Goal: Transaction & Acquisition: Download file/media

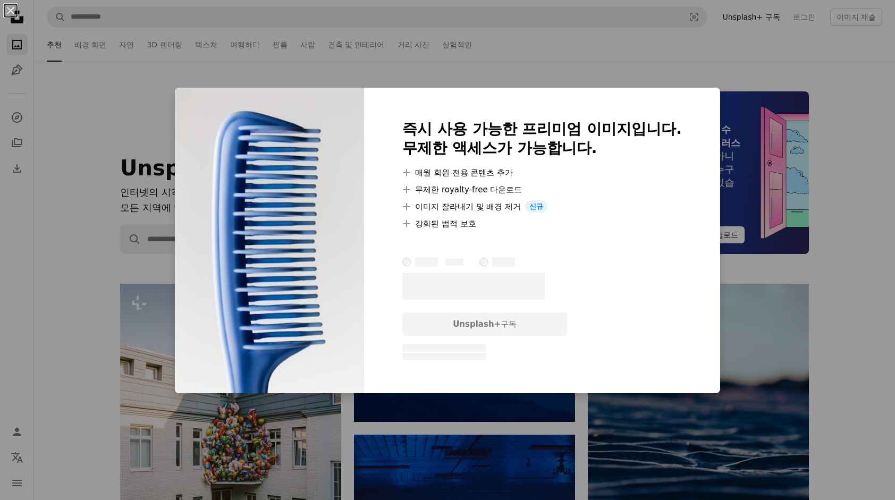
scroll to position [851, 0]
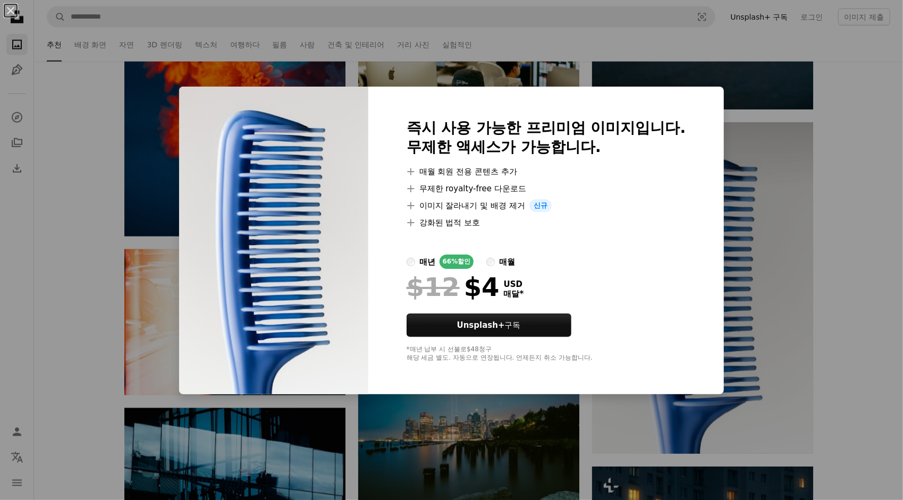
click at [849, 230] on div "An X shape 즉시 사용 가능한 프리미엄 이미지입니다. 무제한 액세스가 가능합니다. A plus sign 매월 회원 전용 콘텐츠 추가 A…" at bounding box center [451, 250] width 903 height 500
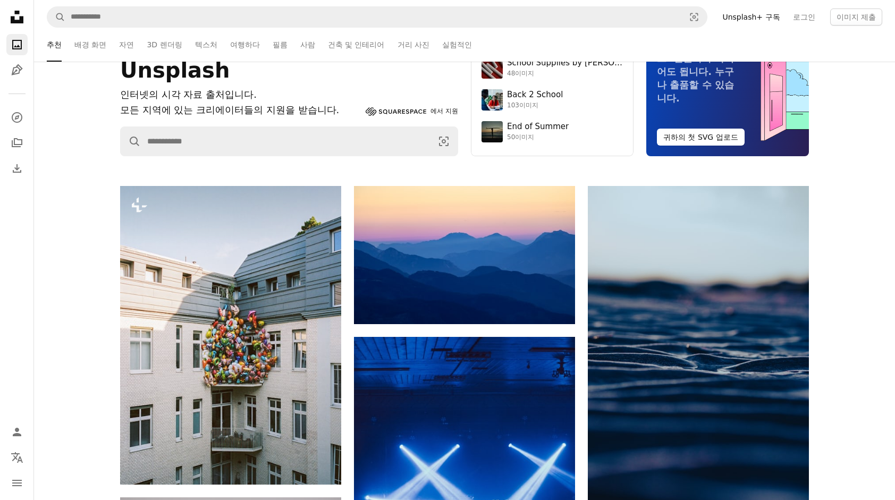
scroll to position [0, 0]
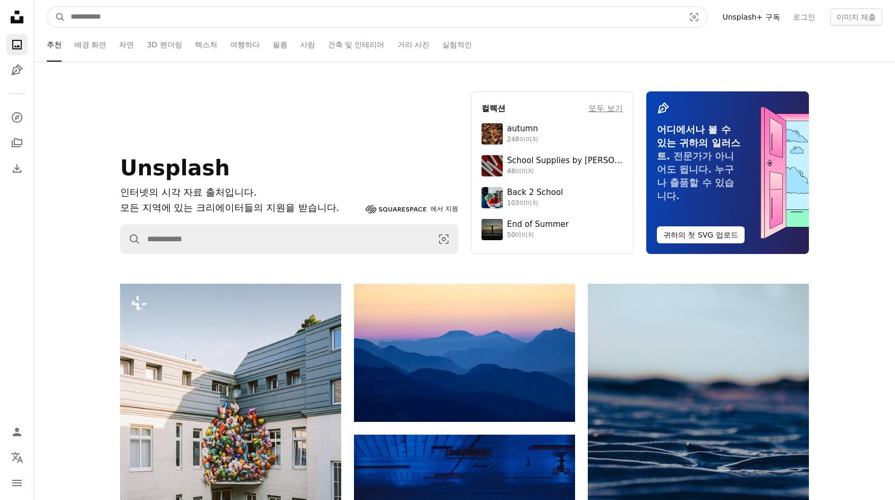
click at [192, 17] on input "사이트 전체에서 이미지 찾기" at bounding box center [373, 17] width 616 height 20
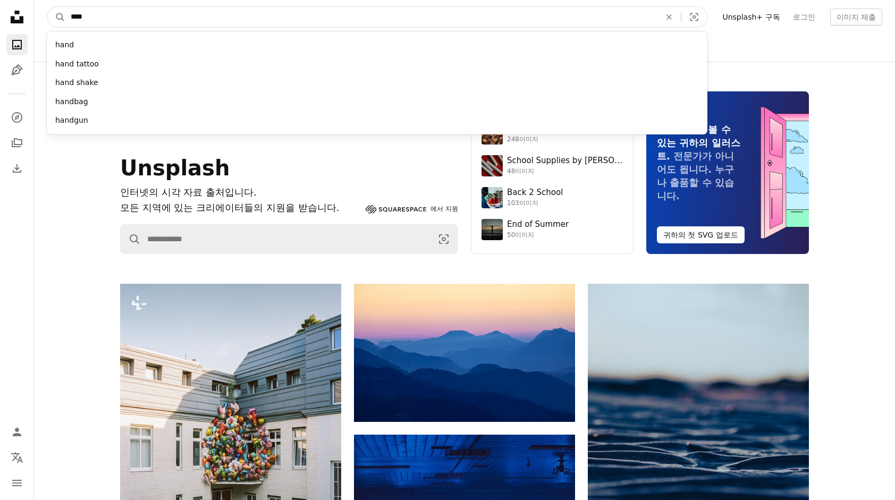
type input "****"
click at [47, 7] on button "A magnifying glass" at bounding box center [56, 17] width 18 height 20
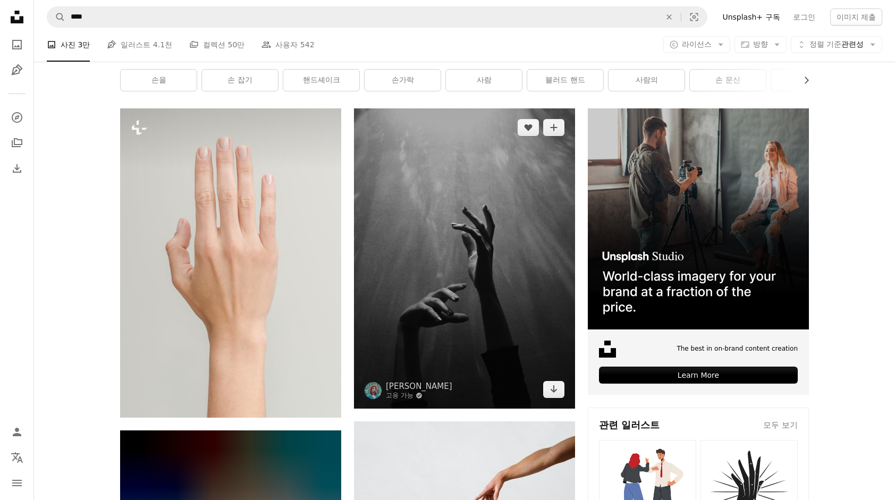
scroll to position [160, 0]
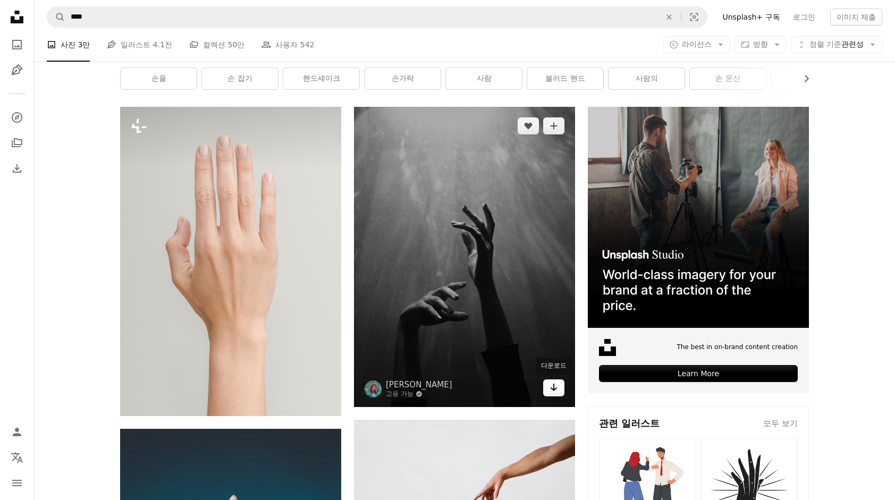
click at [553, 390] on icon "Arrow pointing down" at bounding box center [554, 387] width 9 height 13
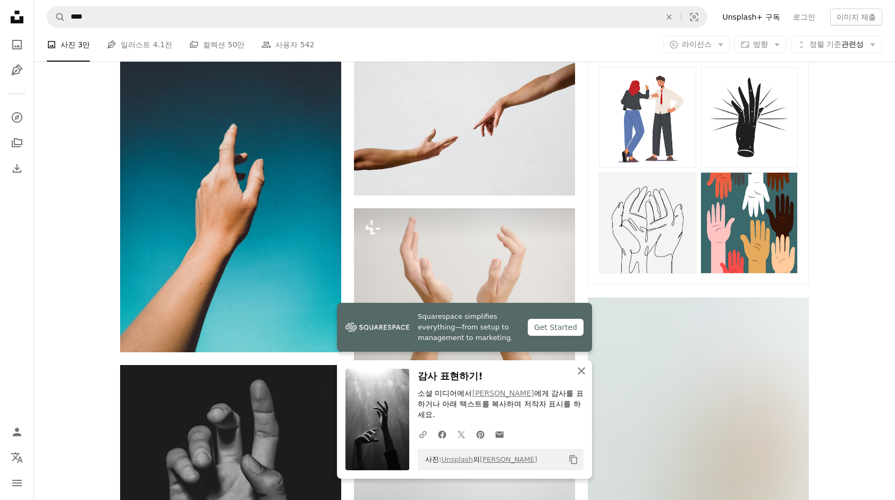
scroll to position [532, 0]
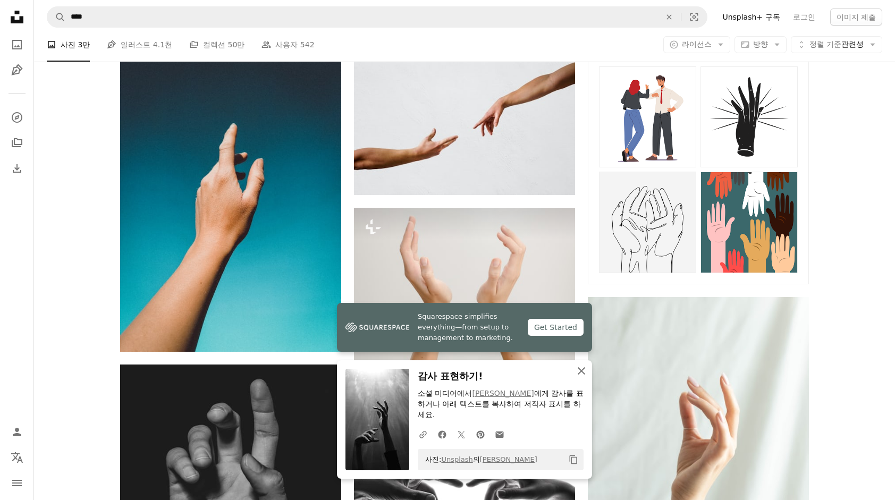
click at [583, 370] on icon "button" at bounding box center [581, 370] width 7 height 7
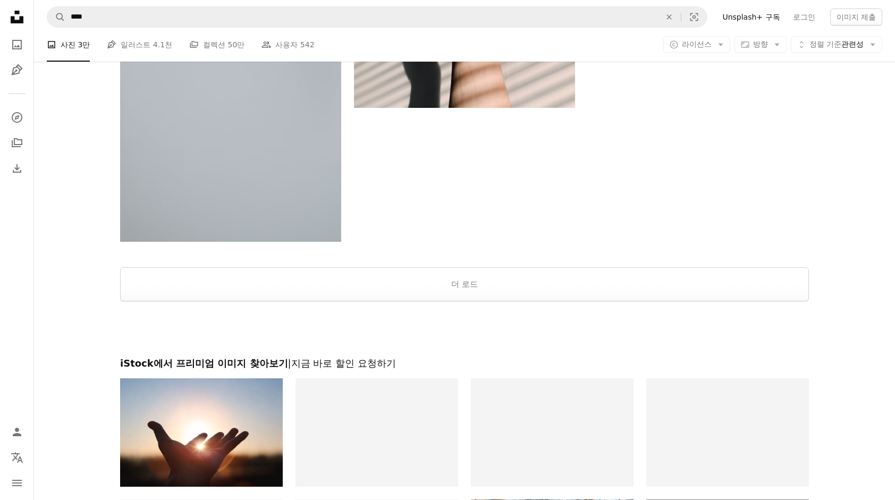
scroll to position [2233, 0]
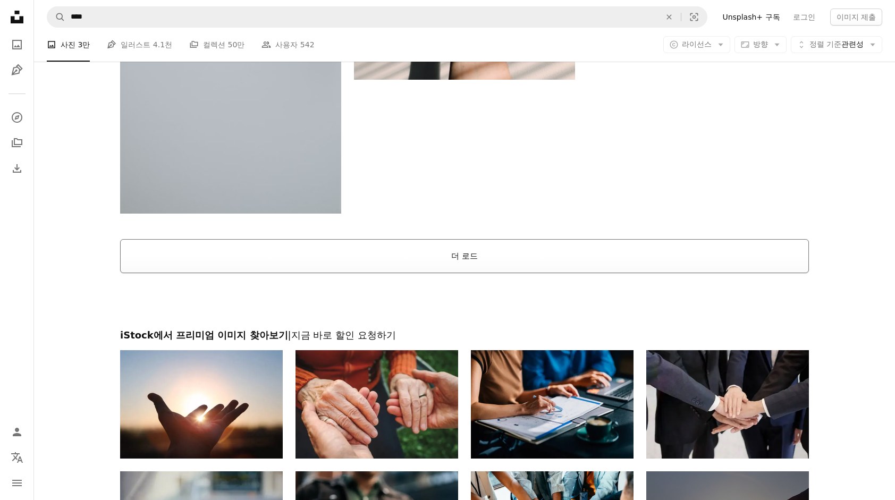
click at [490, 264] on button "더 로드" at bounding box center [464, 256] width 689 height 34
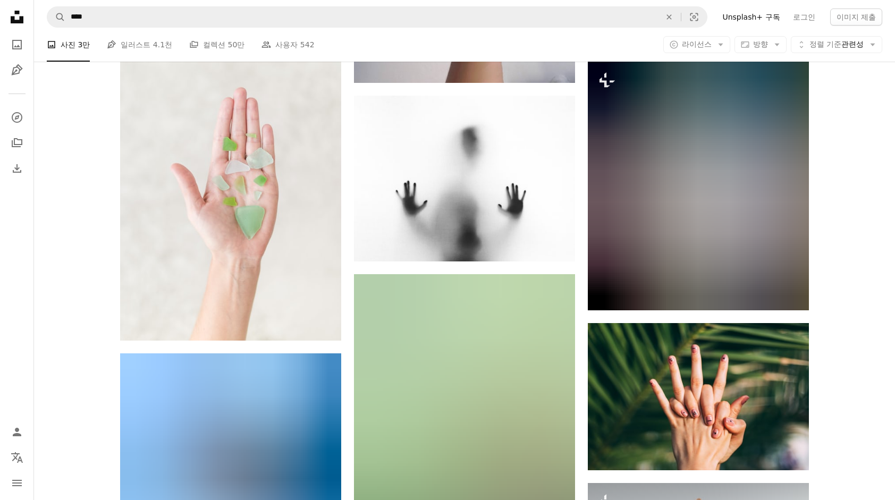
scroll to position [9306, 0]
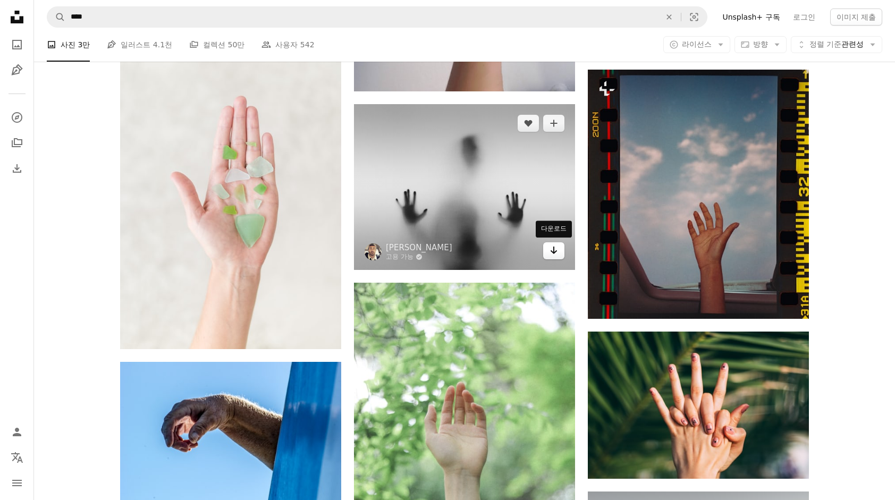
click at [552, 250] on icon "Arrow pointing down" at bounding box center [554, 250] width 9 height 13
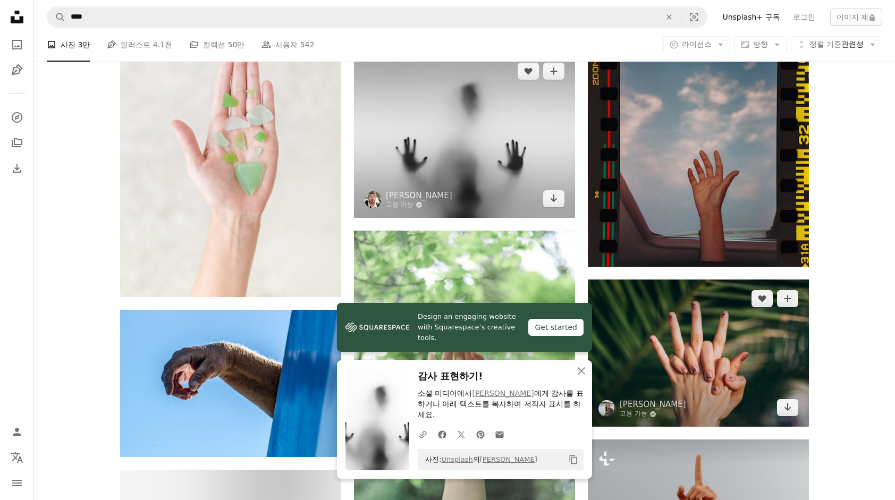
scroll to position [9359, 0]
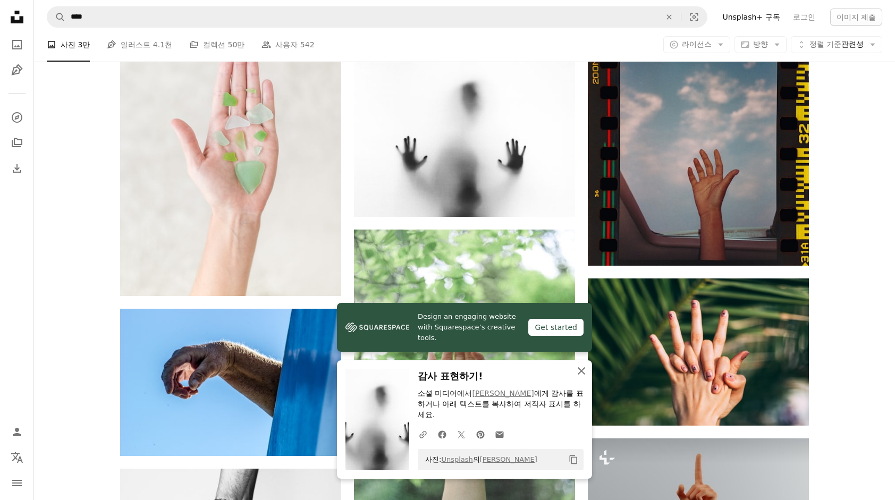
click at [581, 373] on icon "An X shape" at bounding box center [581, 371] width 13 height 13
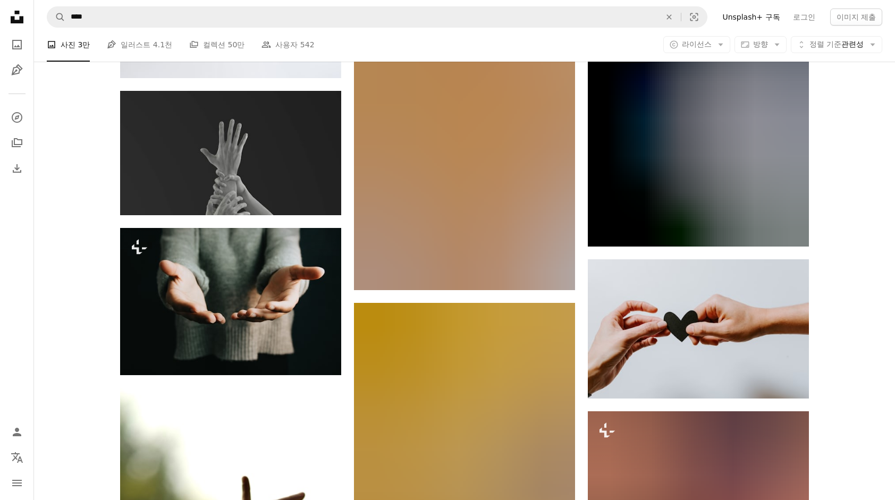
scroll to position [10156, 0]
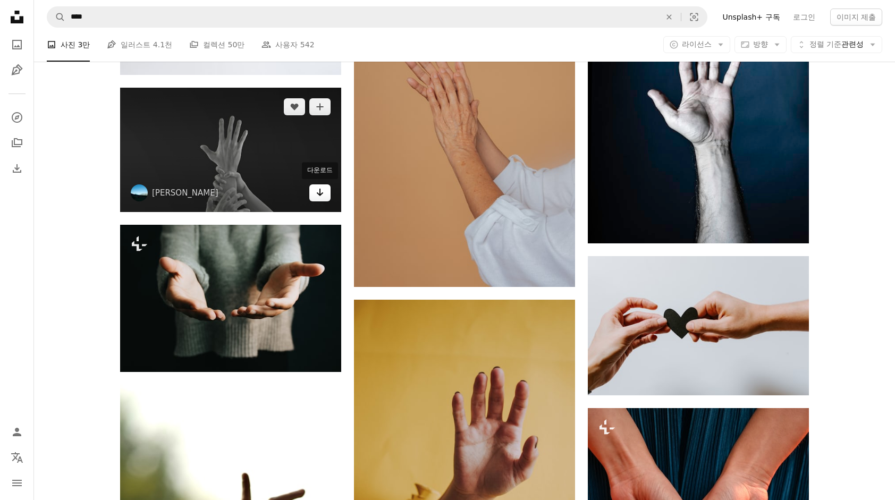
click at [324, 195] on link "Arrow pointing down" at bounding box center [319, 193] width 21 height 17
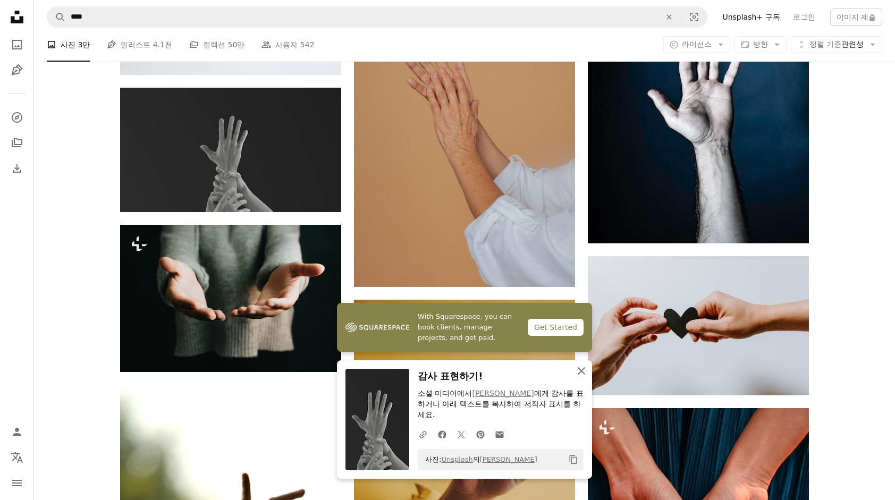
click at [579, 369] on icon "An X shape" at bounding box center [581, 371] width 13 height 13
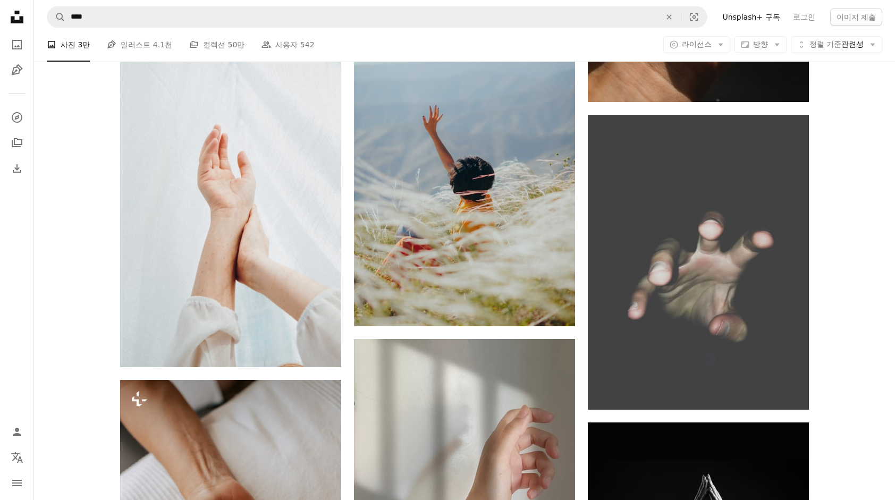
scroll to position [12603, 0]
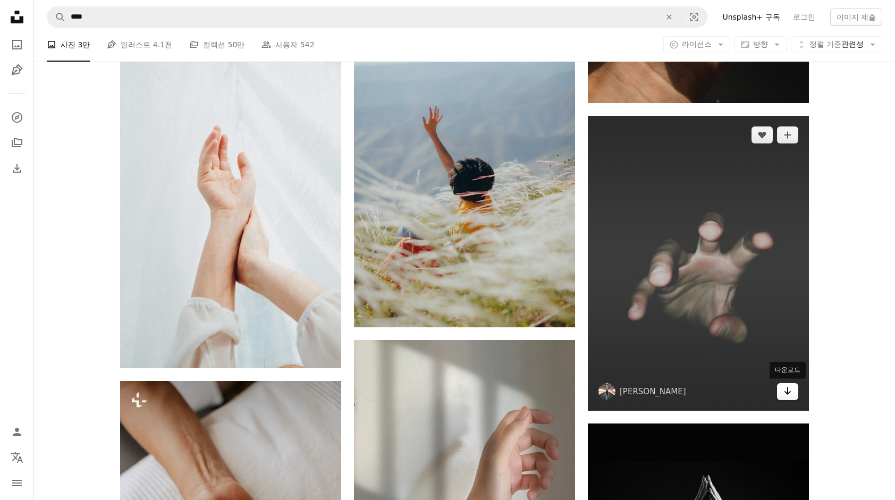
click at [788, 389] on icon "다운로드" at bounding box center [788, 391] width 7 height 7
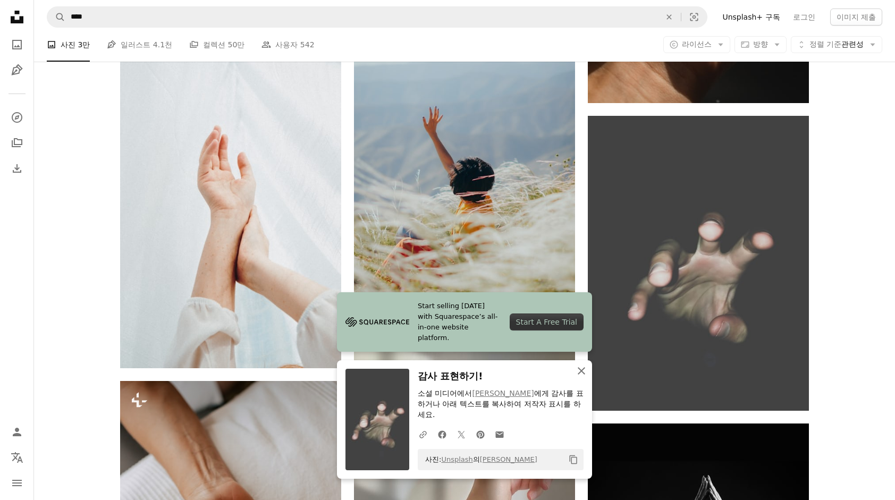
click at [583, 375] on icon "An X shape" at bounding box center [581, 371] width 13 height 13
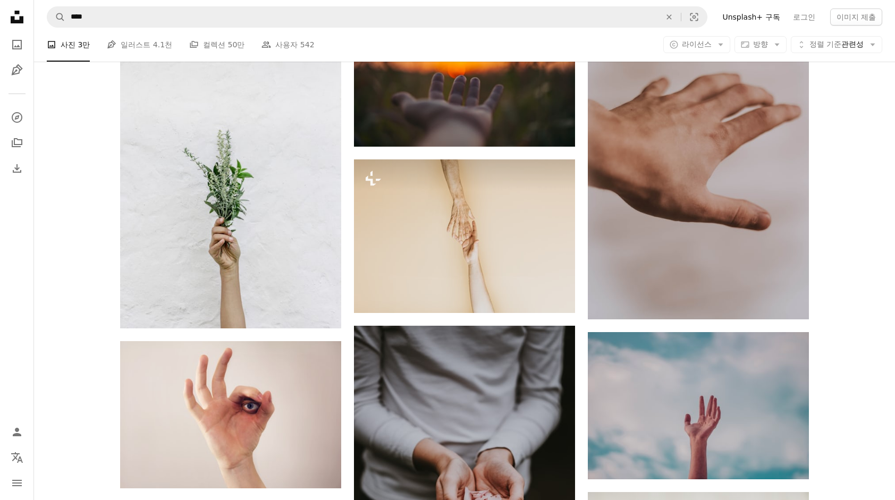
scroll to position [15846, 0]
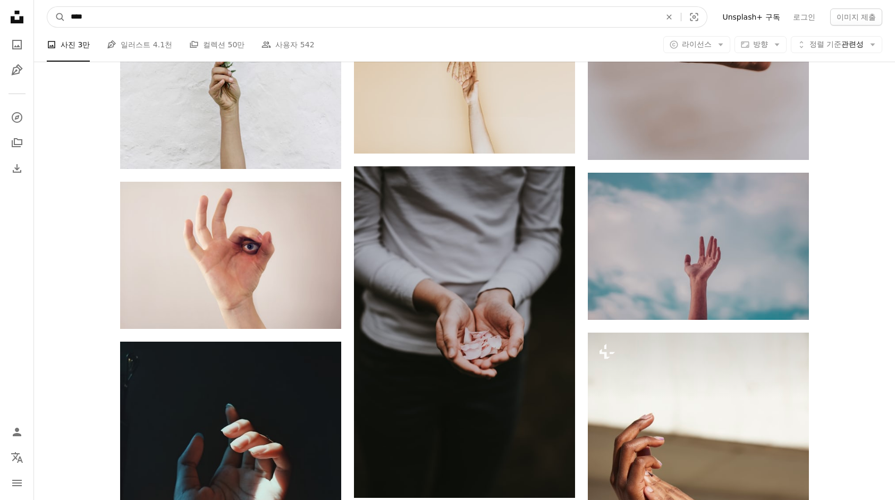
drag, startPoint x: 141, startPoint y: 15, endPoint x: 53, endPoint y: 6, distance: 88.7
click at [53, 6] on nav "A magnifying glass **** An X shape Visual search Filters Unsplash+ 구독 로그인 이미지 제출" at bounding box center [464, 17] width 861 height 34
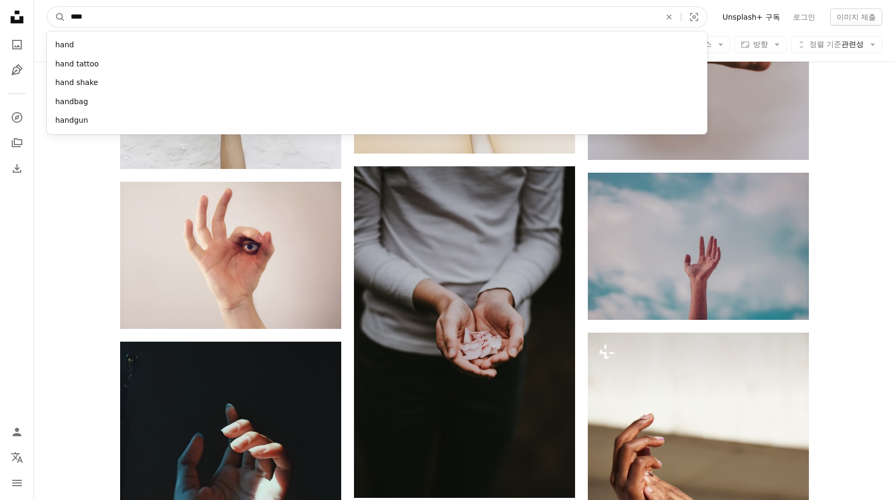
scroll to position [15841, 0]
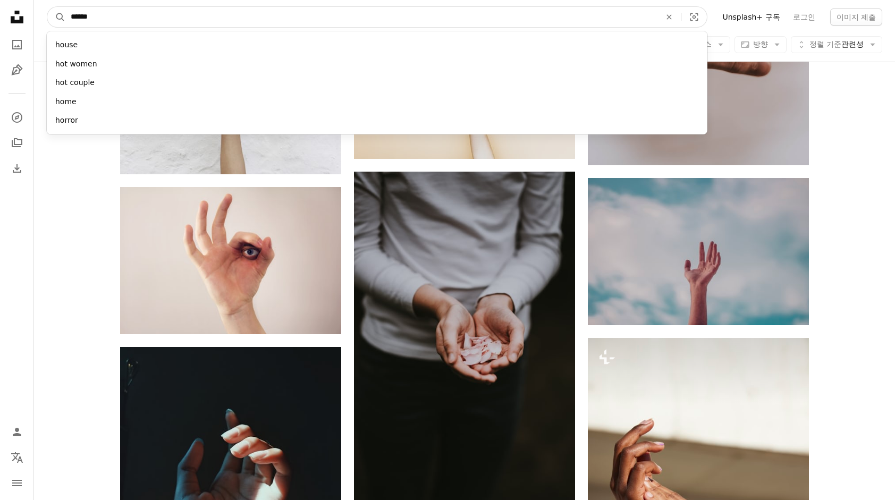
type input "******"
click at [47, 7] on button "A magnifying glass" at bounding box center [56, 17] width 18 height 20
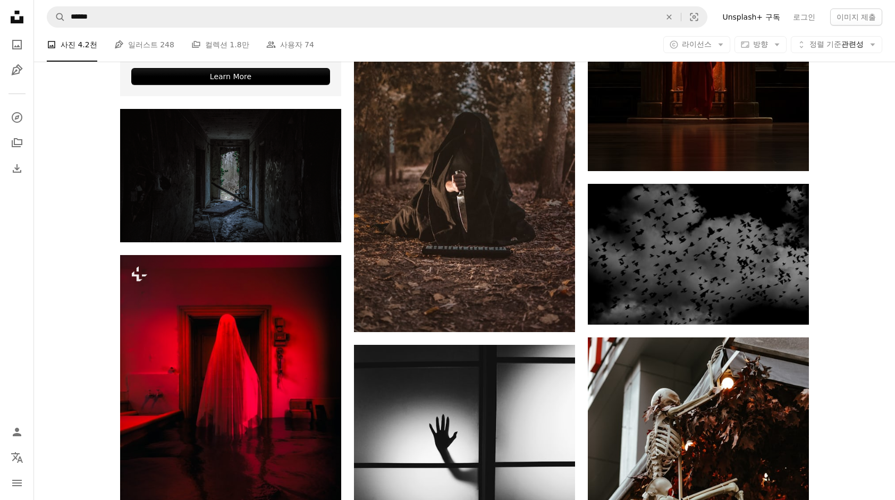
scroll to position [2552, 0]
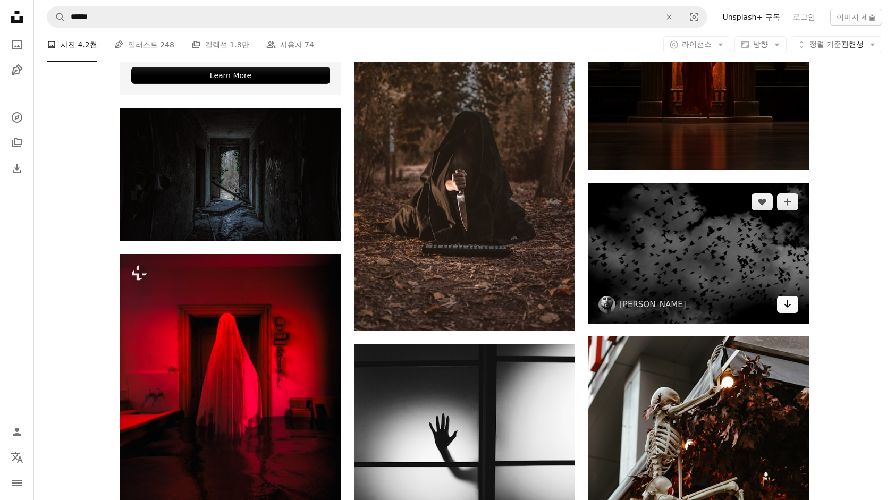
click at [787, 307] on icon "Arrow pointing down" at bounding box center [788, 304] width 9 height 13
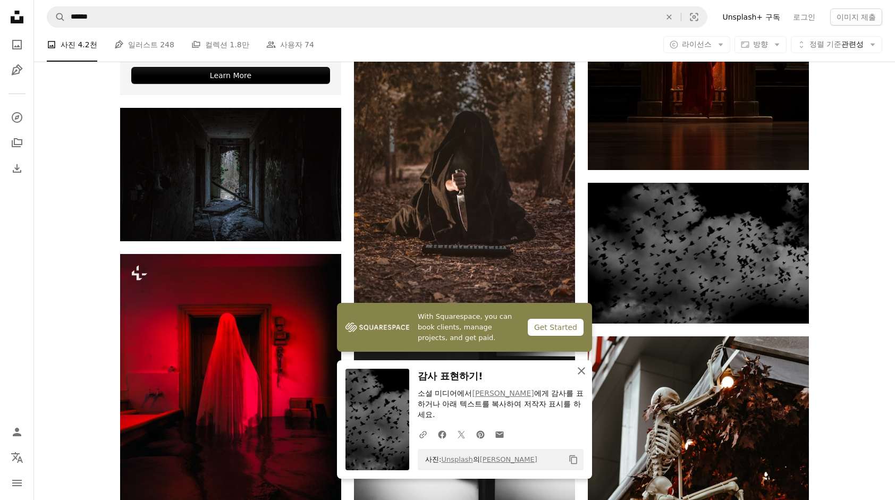
click at [581, 375] on icon "An X shape" at bounding box center [581, 371] width 13 height 13
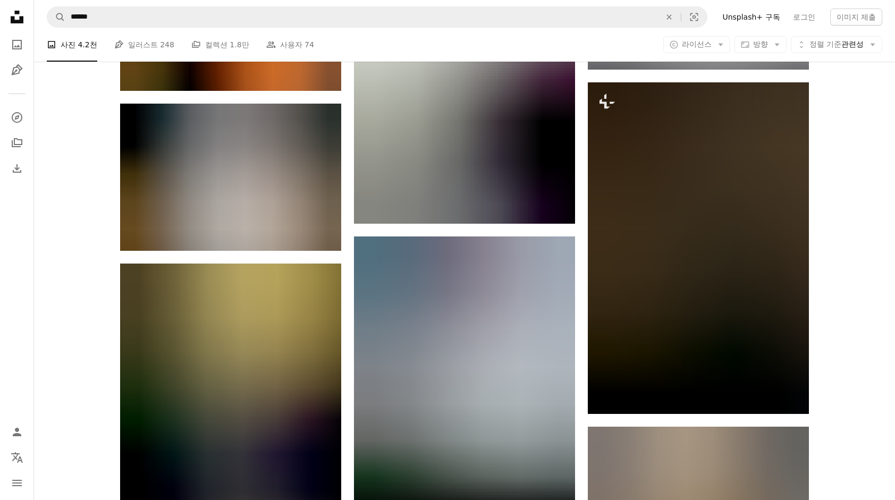
scroll to position [3456, 0]
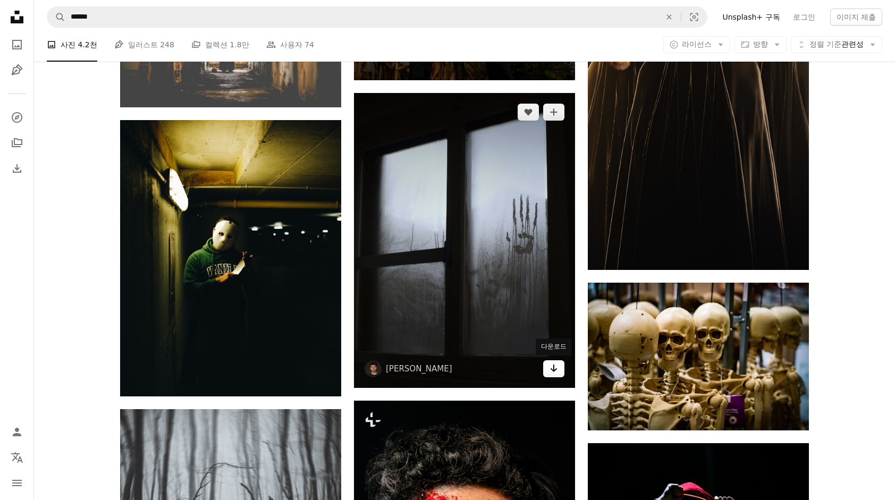
click at [554, 372] on icon "Arrow pointing down" at bounding box center [554, 368] width 9 height 13
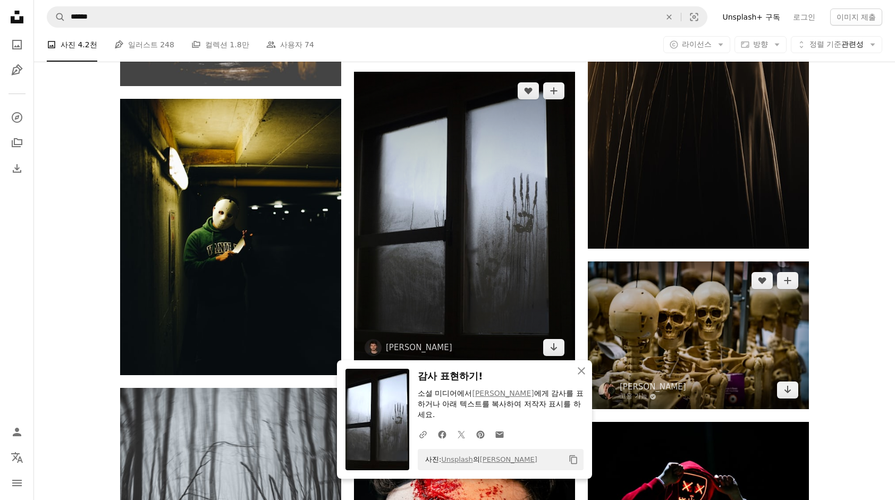
scroll to position [3510, 0]
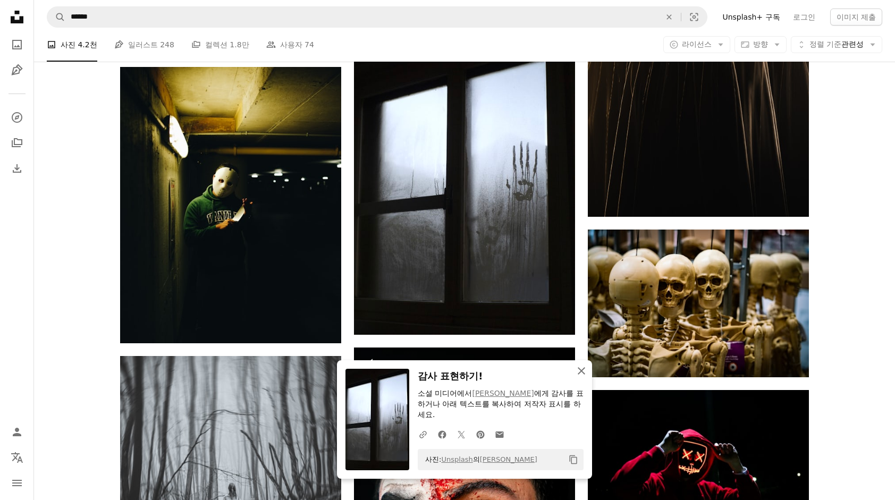
click at [584, 375] on icon "button" at bounding box center [581, 370] width 7 height 7
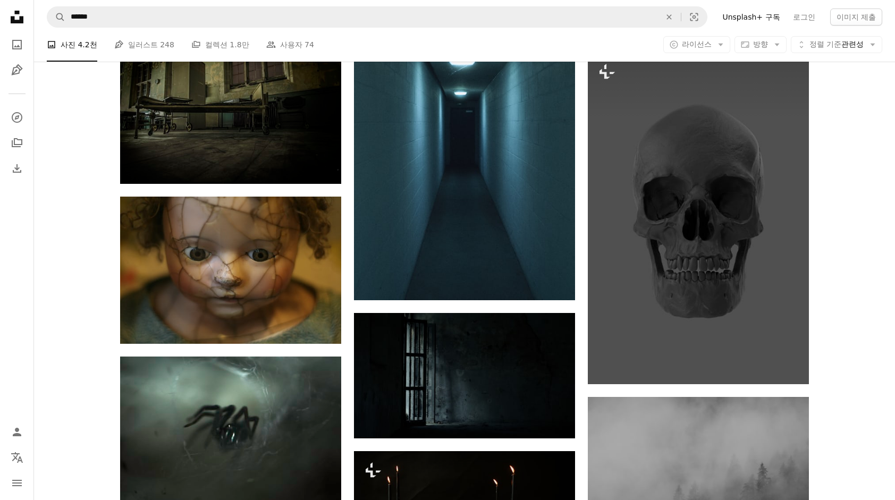
scroll to position [7604, 0]
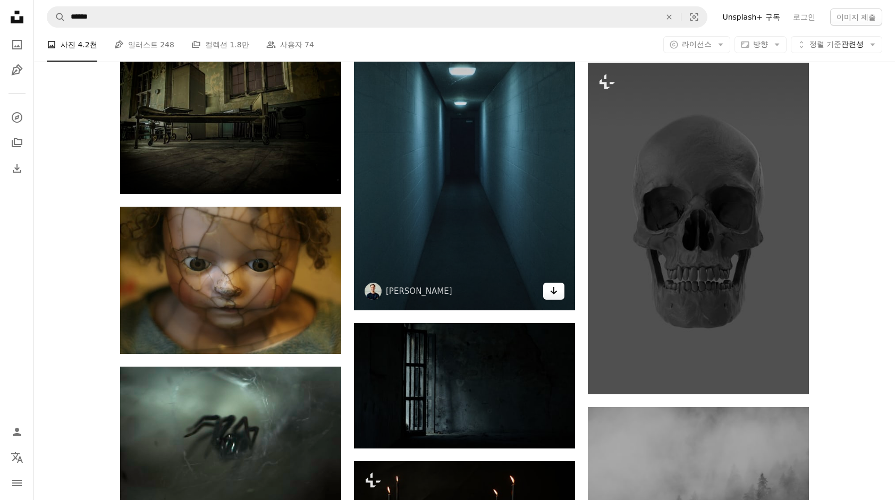
click at [557, 293] on icon "Arrow pointing down" at bounding box center [554, 290] width 9 height 13
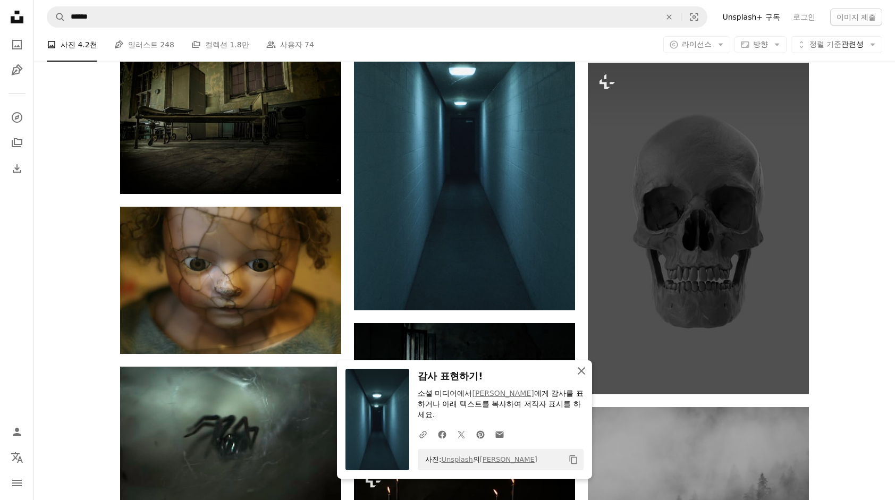
click at [580, 370] on icon "button" at bounding box center [581, 370] width 7 height 7
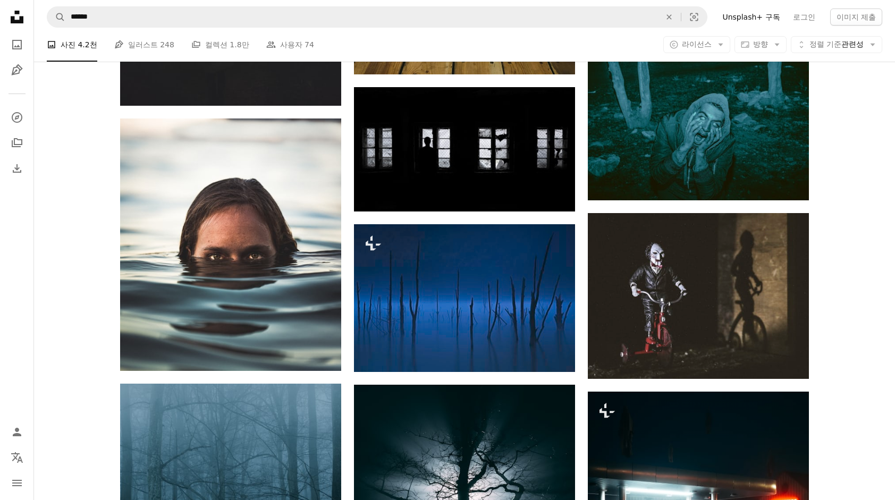
scroll to position [10050, 0]
